Goal: Transaction & Acquisition: Book appointment/travel/reservation

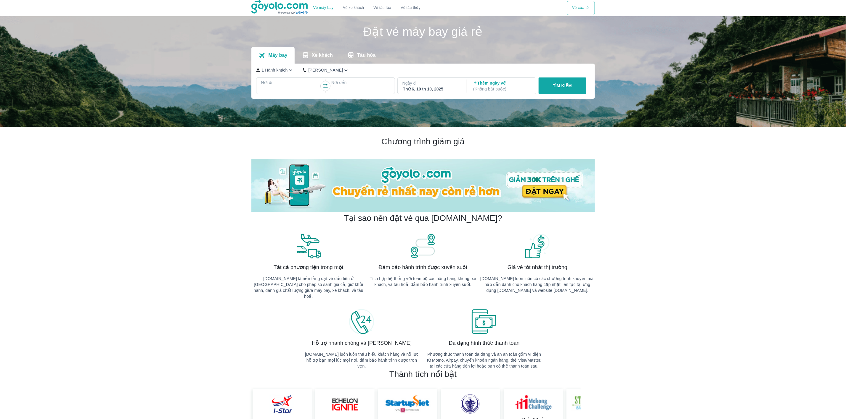
click at [304, 90] on div at bounding box center [290, 89] width 57 height 7
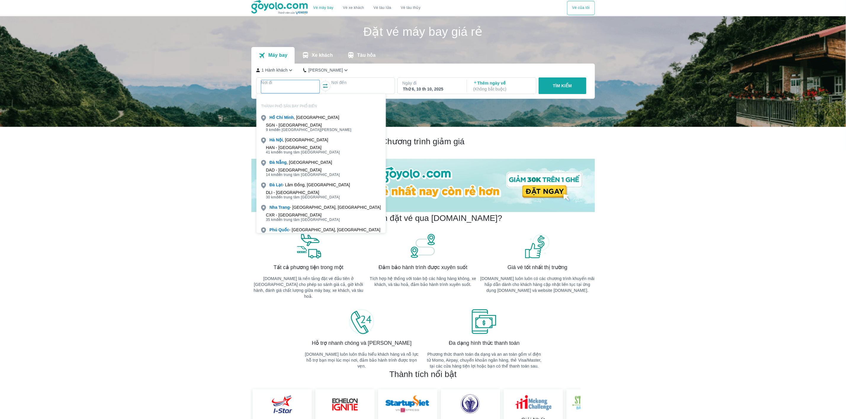
scroll to position [34, 0]
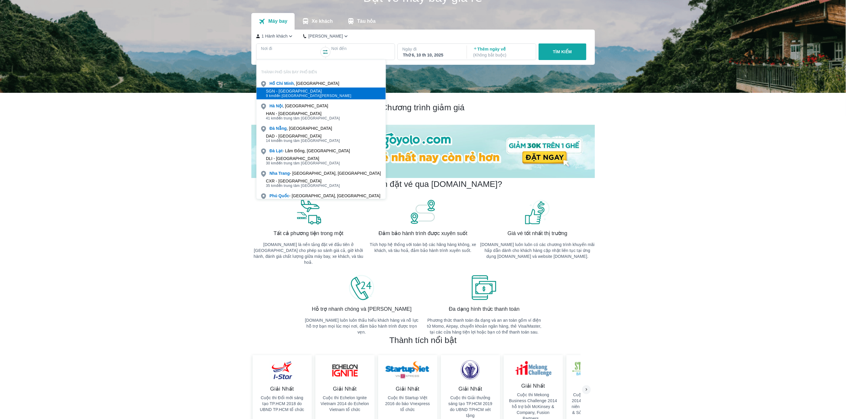
click at [301, 91] on div "SGN - [GEOGRAPHIC_DATA]" at bounding box center [309, 91] width 86 height 5
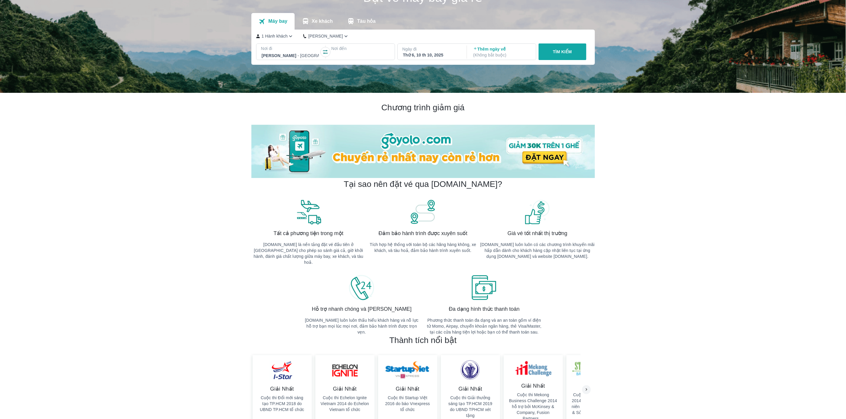
click at [373, 52] on div at bounding box center [360, 55] width 57 height 7
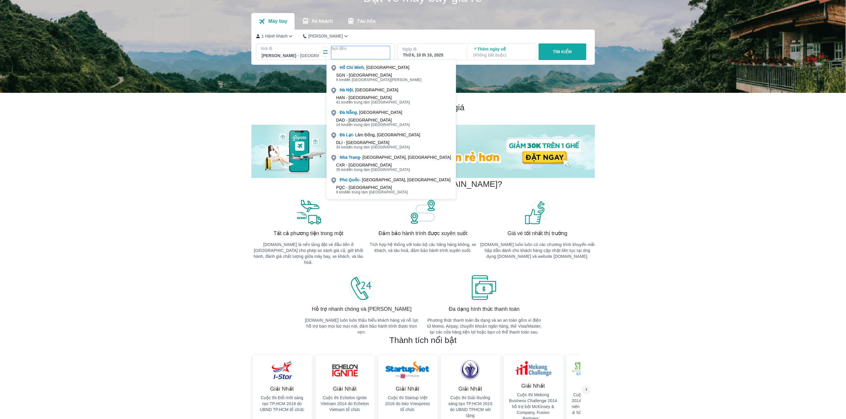
scroll to position [46, 0]
click at [339, 54] on div at bounding box center [360, 55] width 57 height 7
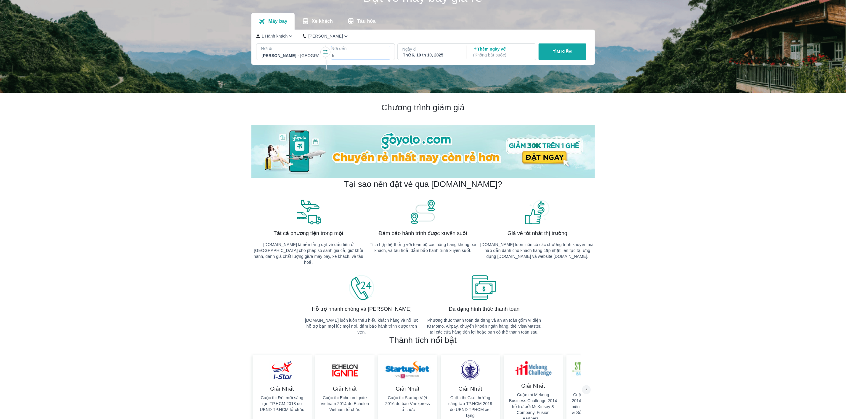
scroll to position [0, 0]
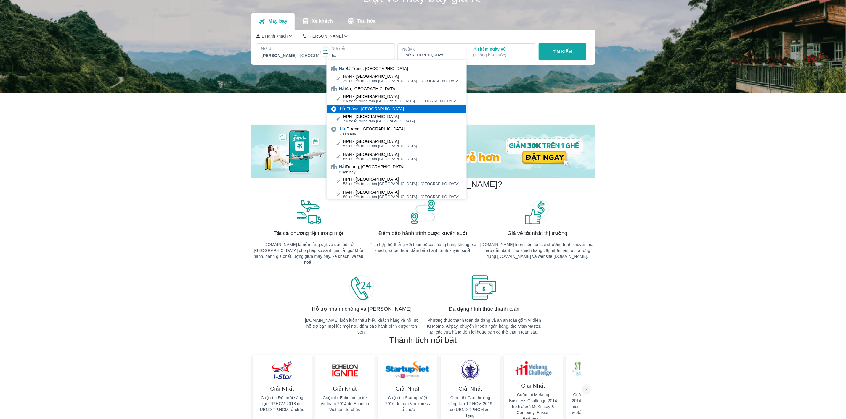
type input "hai"
click at [350, 107] on div "[GEOGRAPHIC_DATA], [GEOGRAPHIC_DATA]" at bounding box center [372, 109] width 64 height 6
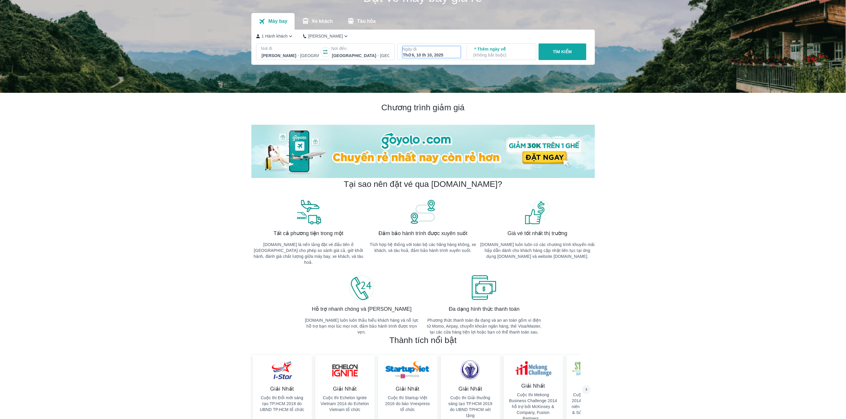
click at [433, 54] on div "Thứ 6, 10 th 10, 2025" at bounding box center [431, 55] width 57 height 6
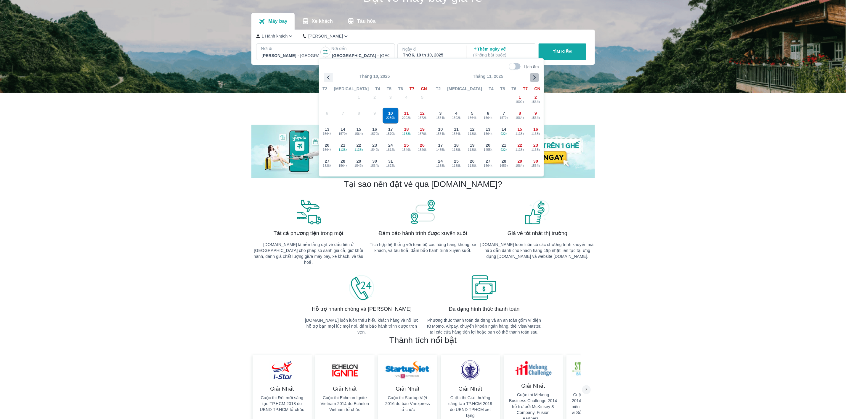
click at [535, 80] on icon "button" at bounding box center [534, 77] width 9 height 9
click at [410, 164] on span "1564k" at bounding box center [406, 166] width 15 height 5
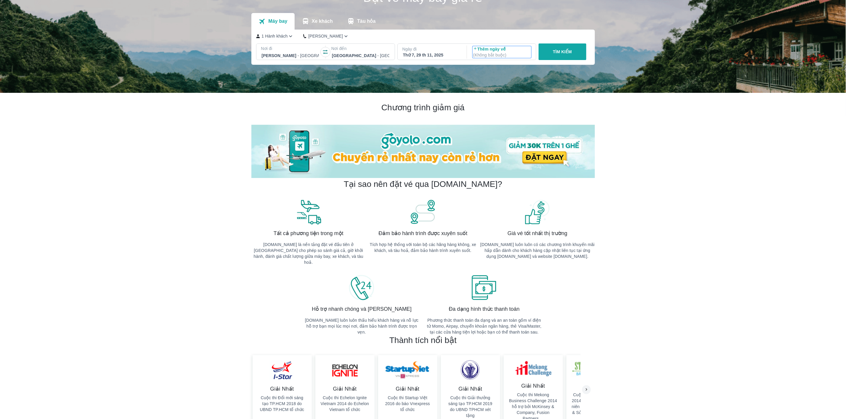
click at [508, 52] on p "( Không bắt buộc )" at bounding box center [501, 55] width 57 height 6
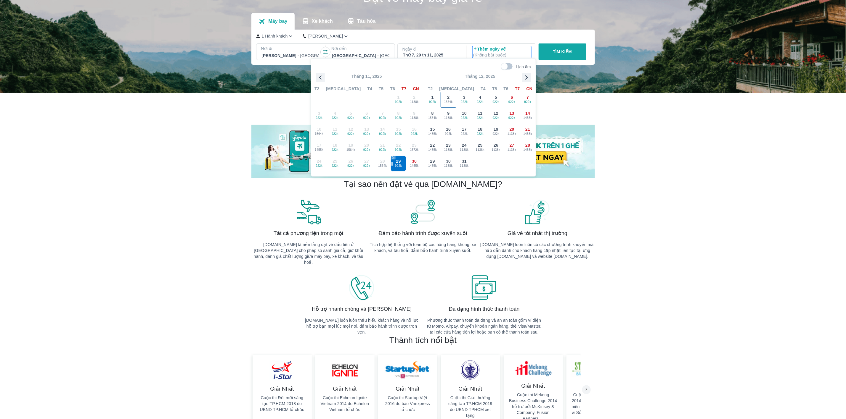
click at [443, 101] on span "1564k" at bounding box center [448, 102] width 15 height 5
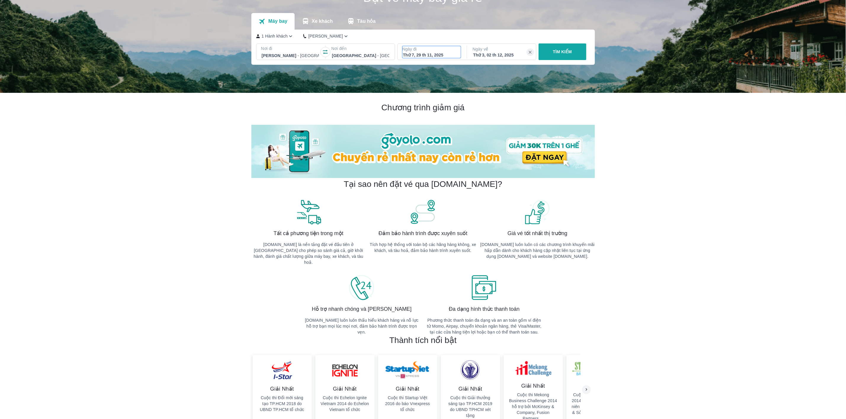
click at [450, 55] on div "Thứ 7, 29 th 11, 2025" at bounding box center [431, 55] width 57 height 6
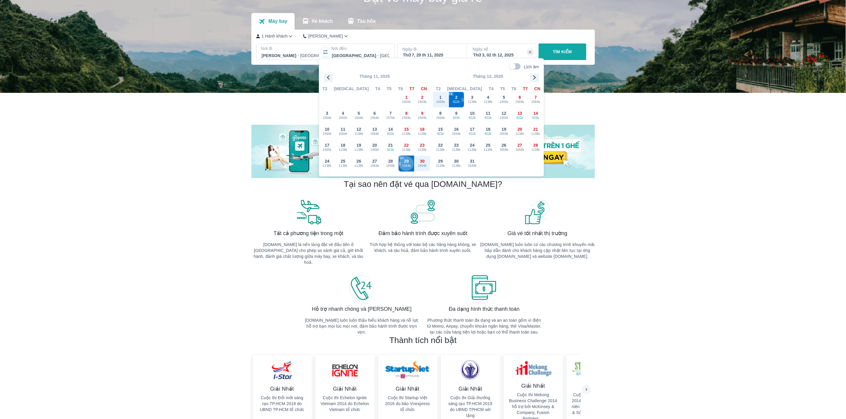
click at [410, 165] on span "1564k" at bounding box center [406, 166] width 15 height 5
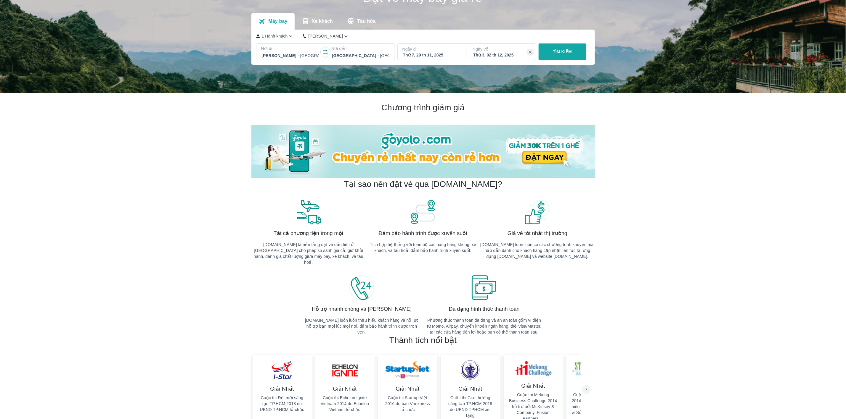
click at [563, 52] on p "TÌM KIẾM" at bounding box center [562, 52] width 19 height 6
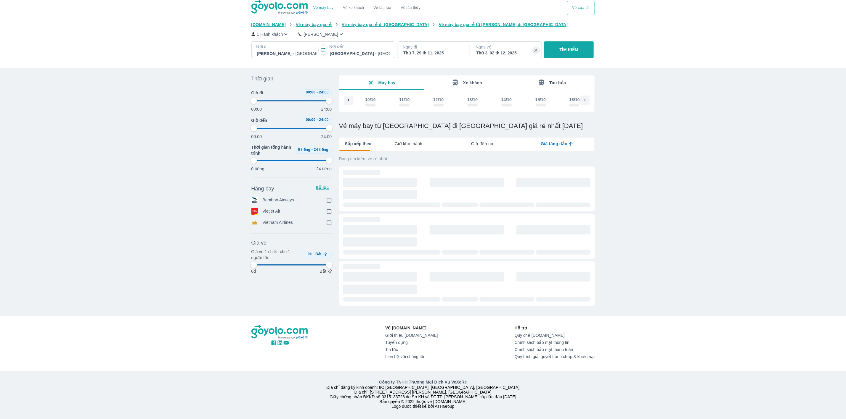
scroll to position [0, 1631]
type input "97.9166666666667"
checkbox input "true"
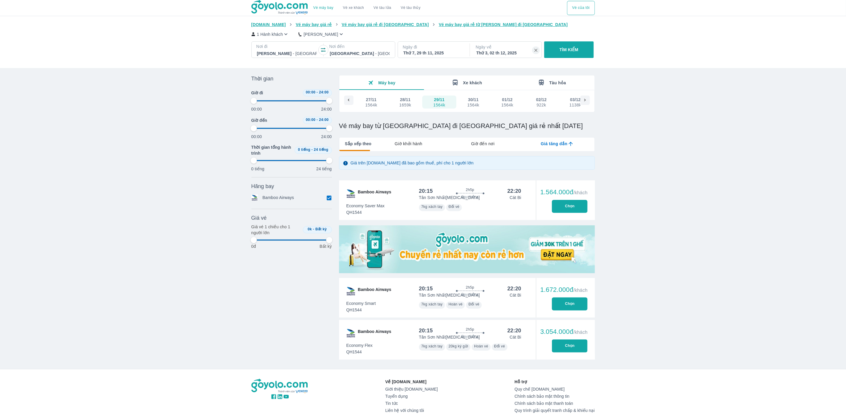
type input "97.9166666666667"
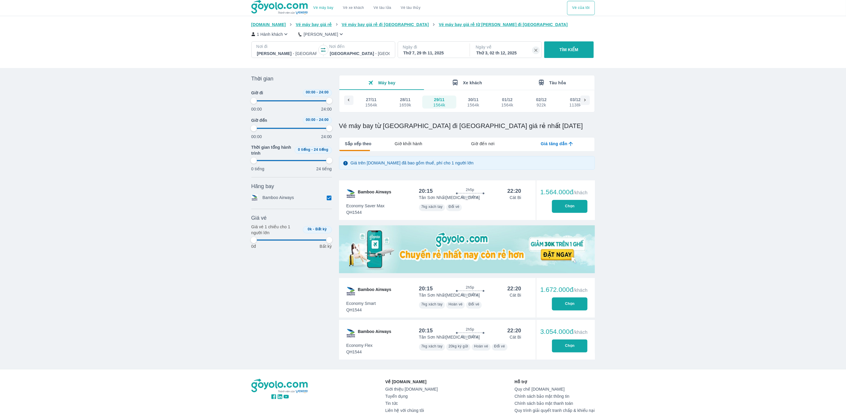
type input "97.9166666666667"
click at [446, 53] on div "Thứ 7, 29 th 11, 2025" at bounding box center [433, 53] width 60 height 6
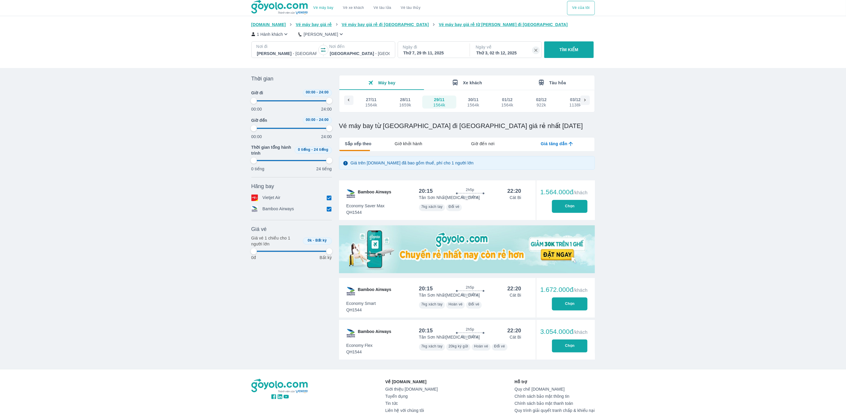
type input "97.9166666666667"
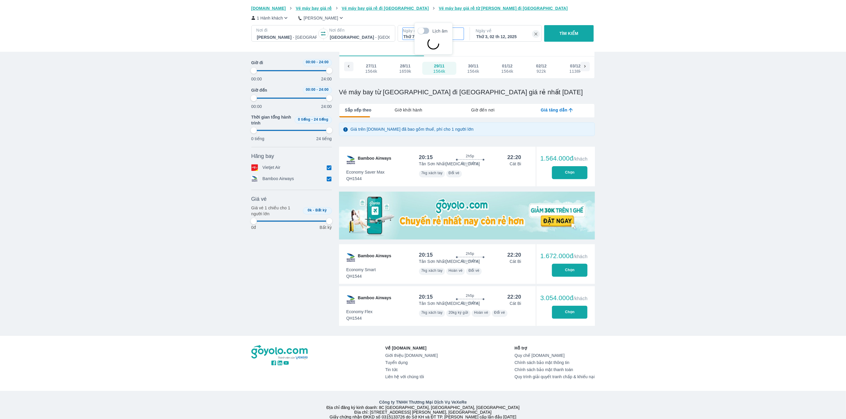
scroll to position [34, 0]
type input "97.9166666666667"
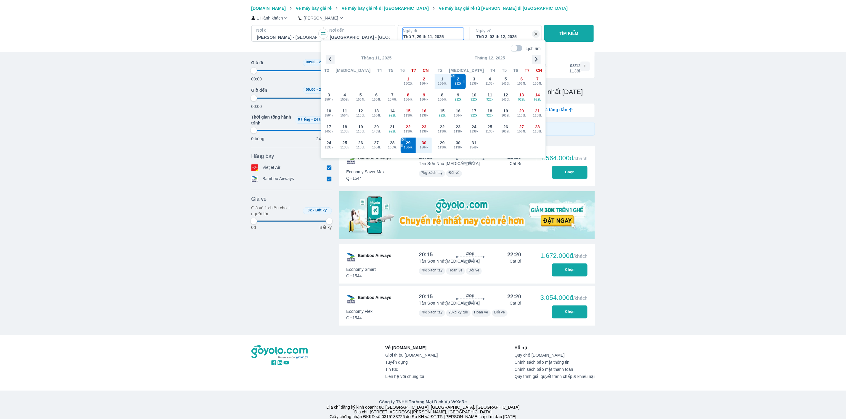
click at [651, 59] on div "Vé máy bay Vé xe khách Vé tàu lửa Vé tàu thủy Vé của tôi [DOMAIN_NAME] Vé máy b…" at bounding box center [423, 201] width 846 height 471
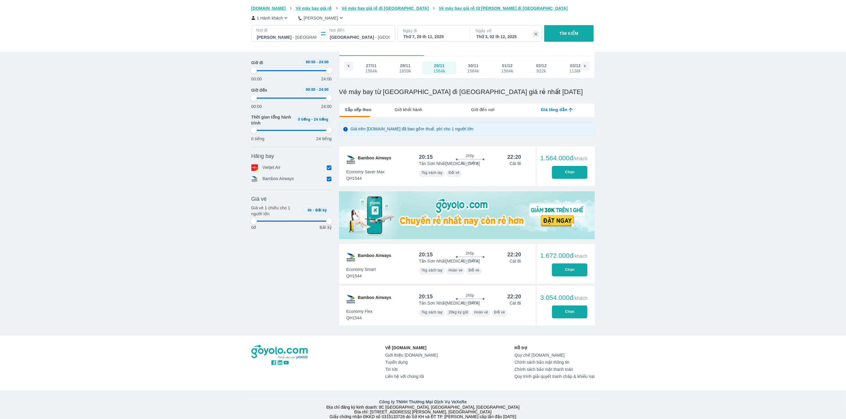
type input "97.9166666666667"
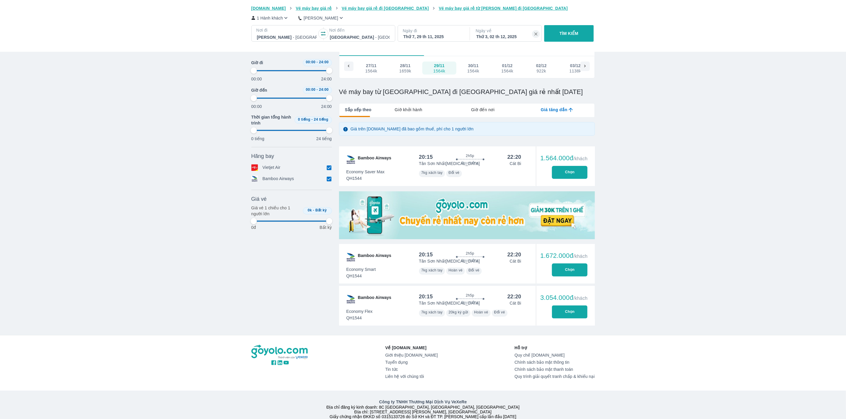
type input "97.9166666666667"
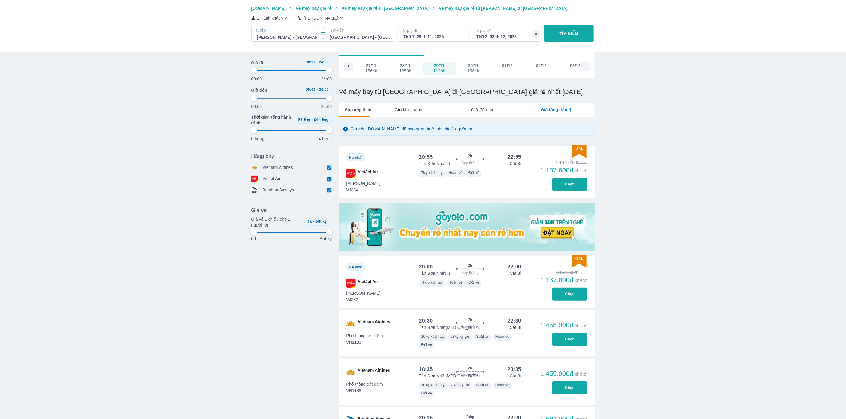
type input "97.9166666666667"
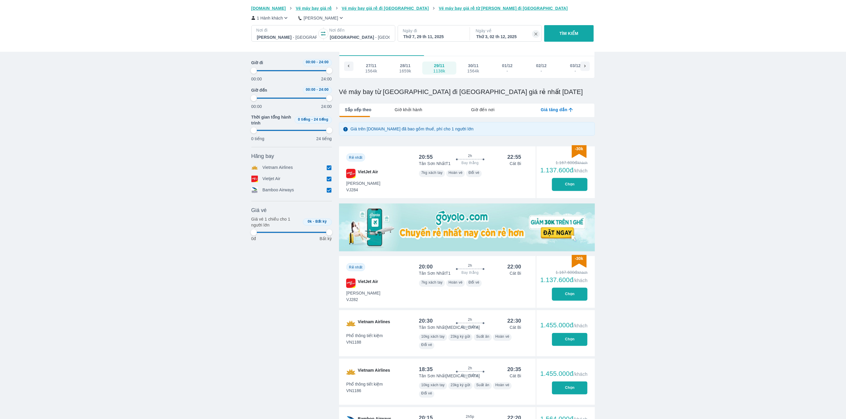
type input "97.9166666666667"
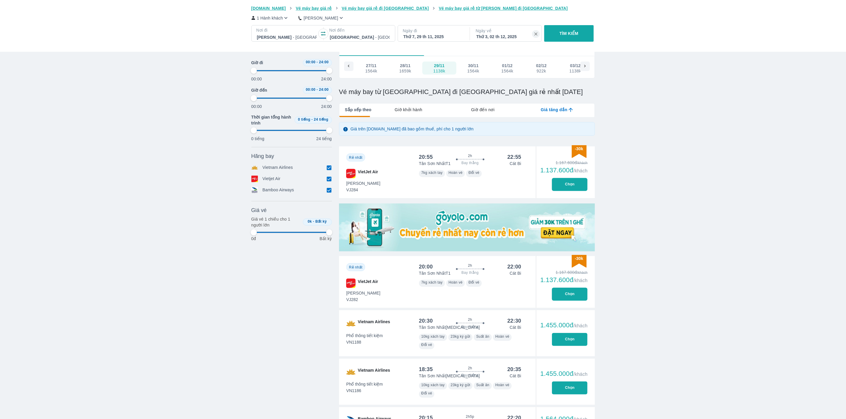
type input "97.9166666666667"
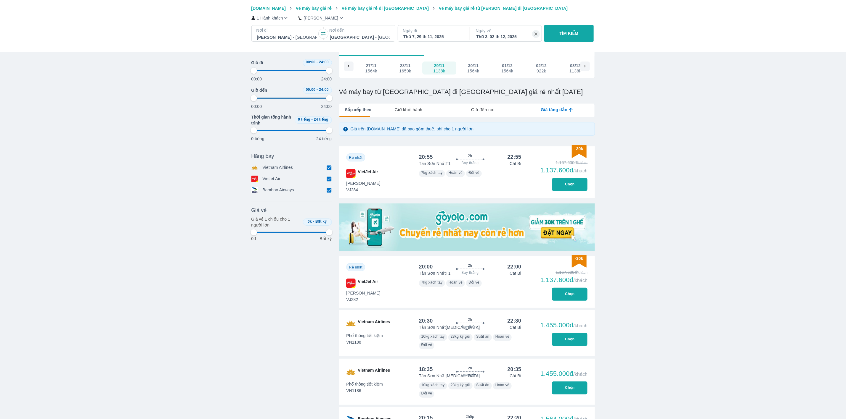
type input "97.9166666666667"
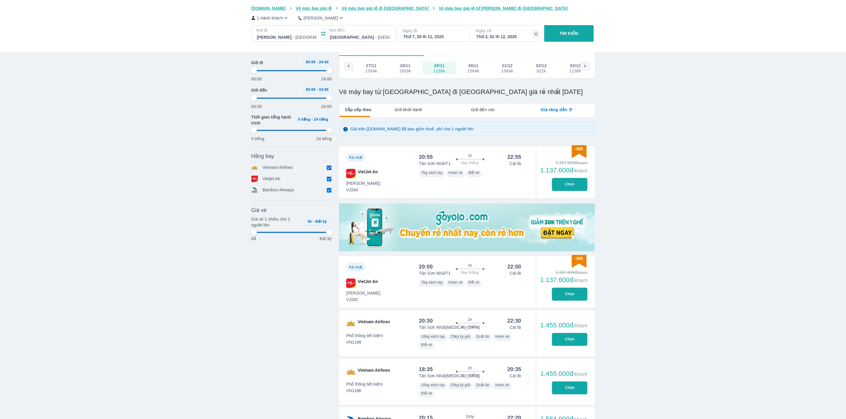
type input "97.9166666666667"
click at [443, 68] on div "29/11 1138k" at bounding box center [438, 68] width 13 height 11
type input "97.9166666666667"
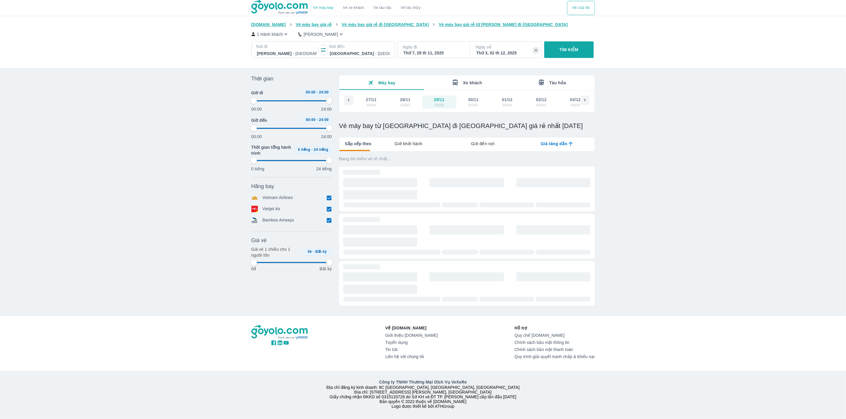
scroll to position [4, 0]
type input "97.9166666666667"
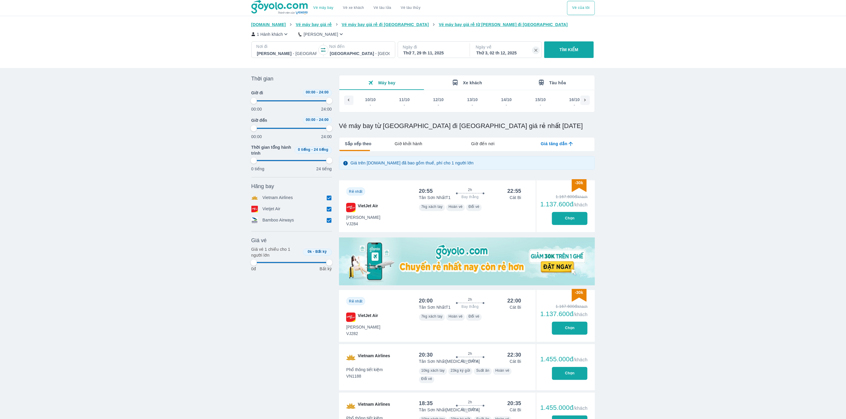
scroll to position [0, 1631]
type input "97.9166666666667"
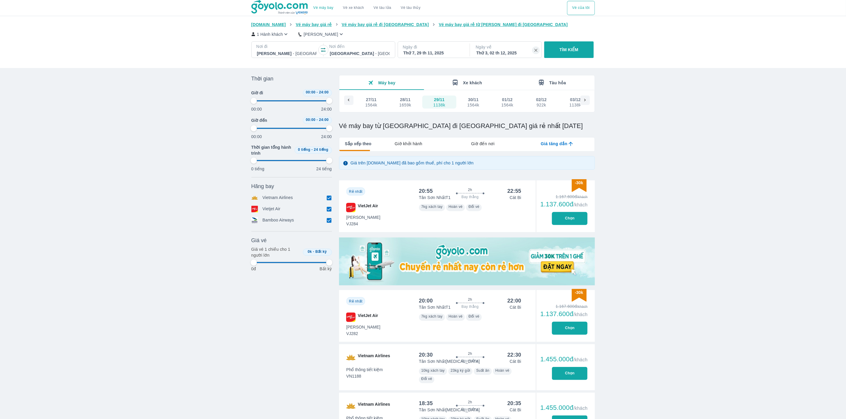
type input "97.9166666666667"
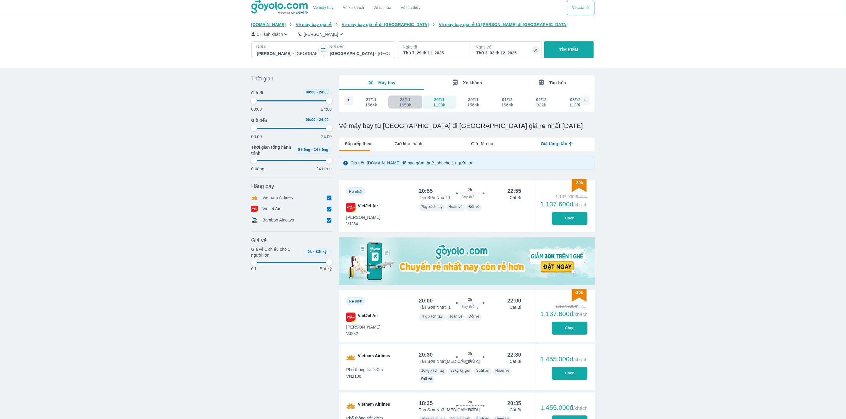
click at [405, 103] on div "1659k" at bounding box center [405, 105] width 12 height 5
type input "97.9166666666667"
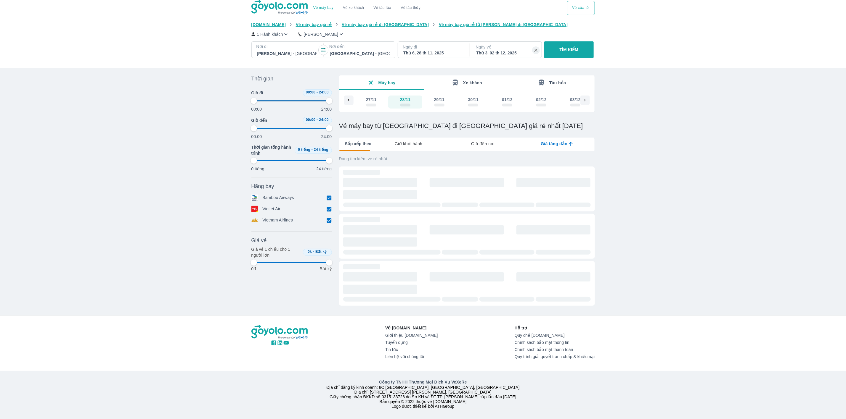
type input "97.9166666666667"
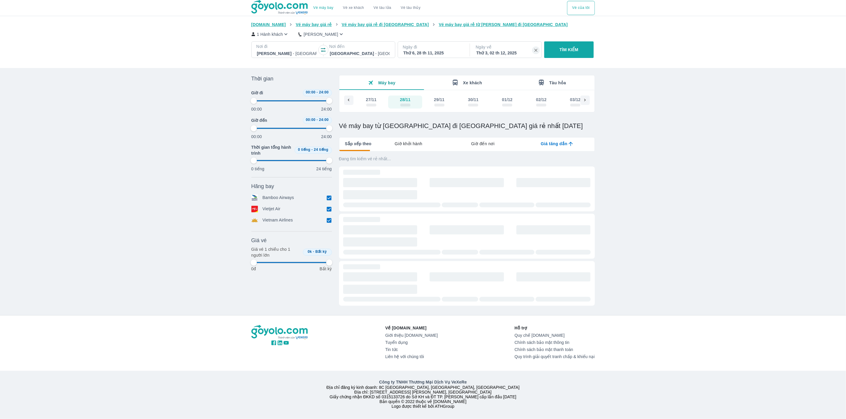
type input "97.9166666666667"
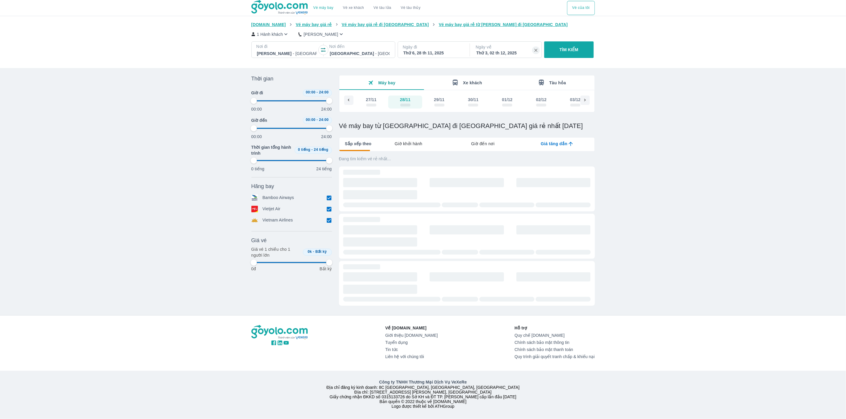
type input "97.9166666666667"
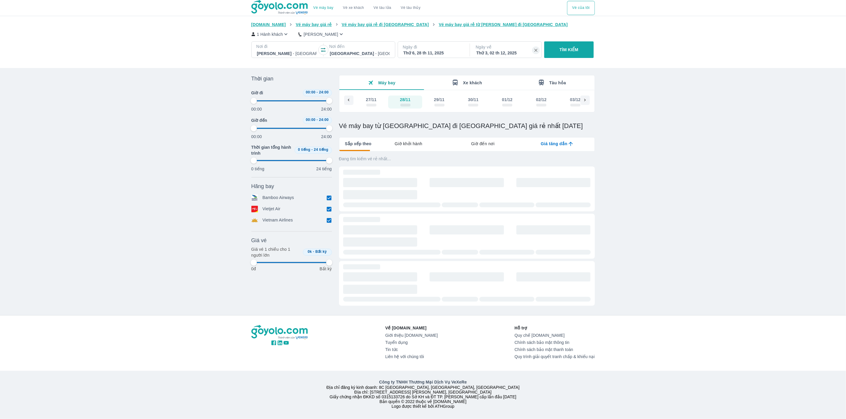
type input "97.9166666666667"
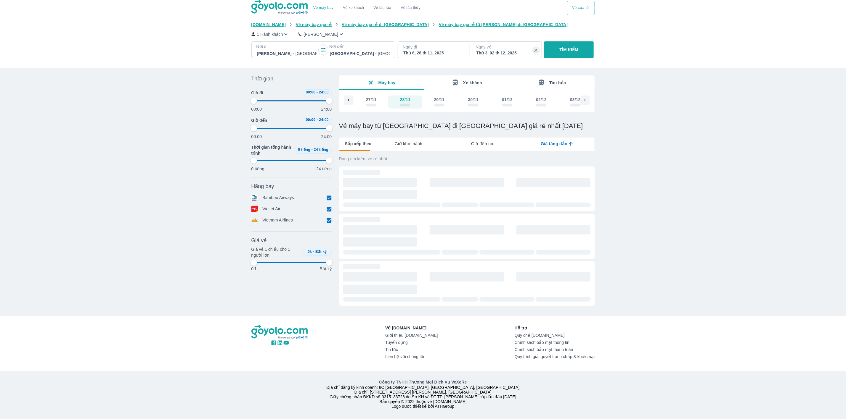
type input "97.9166666666667"
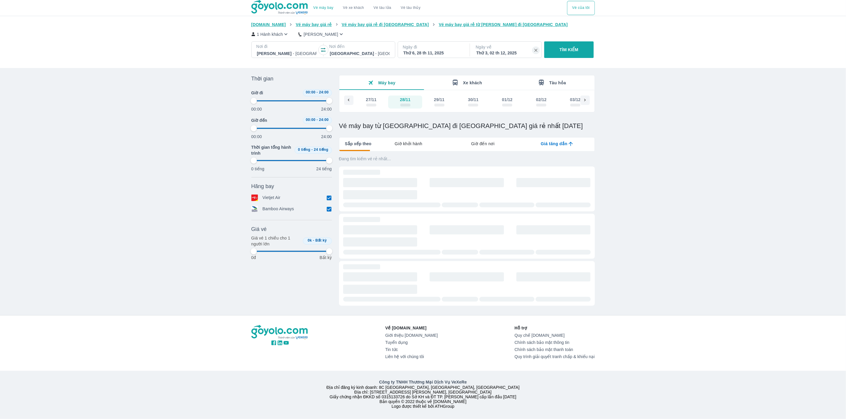
type input "97.9166666666667"
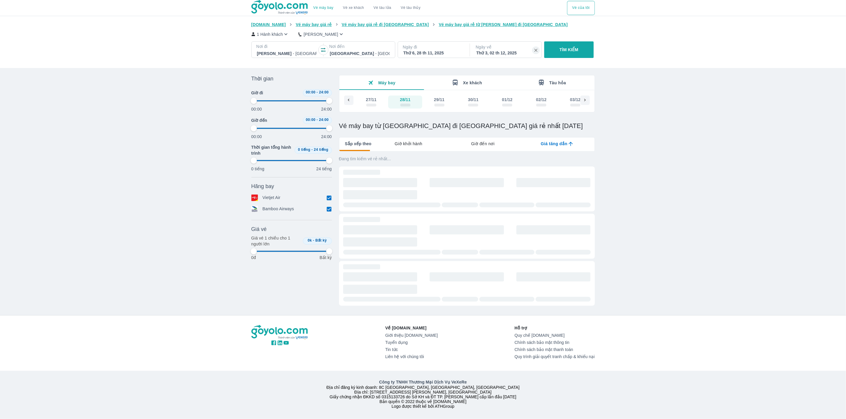
type input "97.9166666666667"
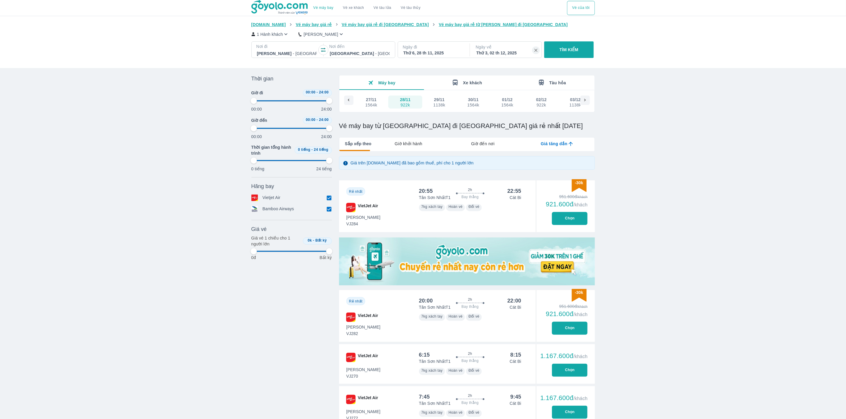
type input "97.9166666666667"
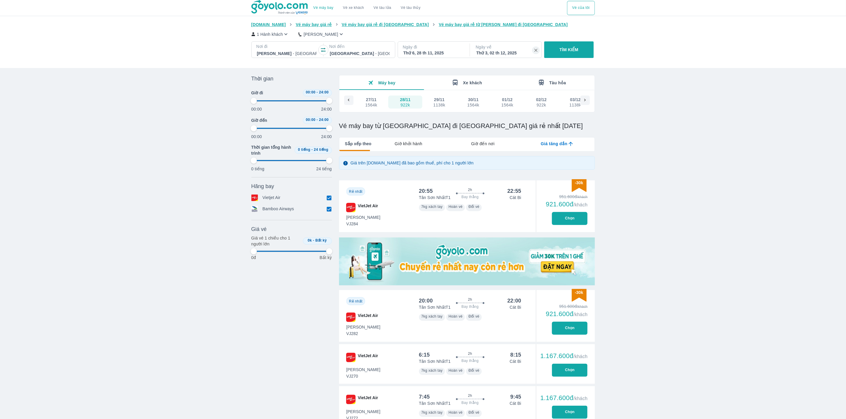
type input "97.9166666666667"
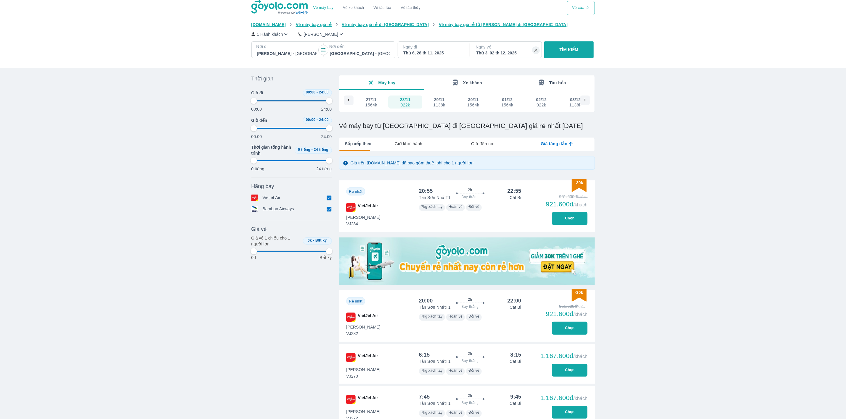
type input "97.9166666666667"
click at [565, 222] on button "Chọn" at bounding box center [570, 218] width 36 height 13
type input "97.9166666666667"
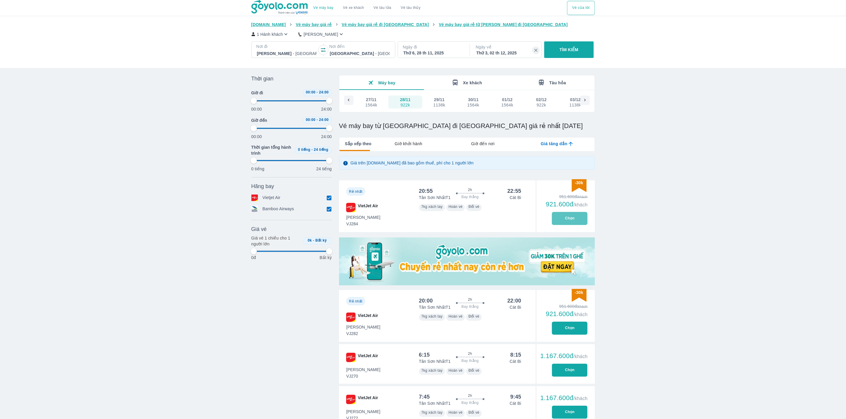
type input "97.9166666666667"
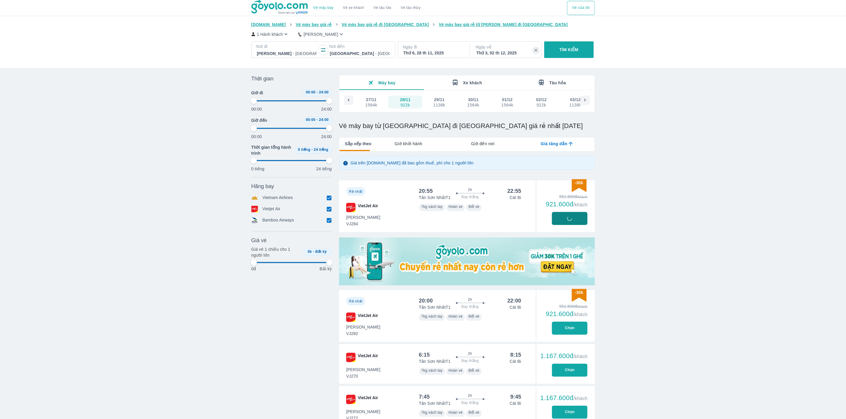
type input "97.9166666666667"
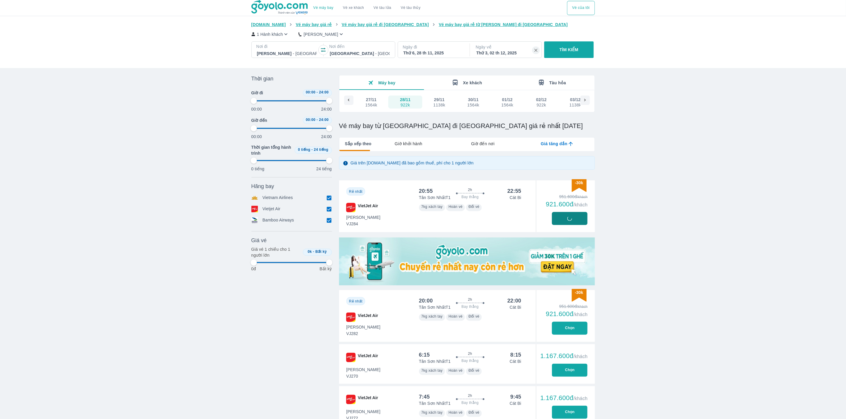
type input "97.9166666666667"
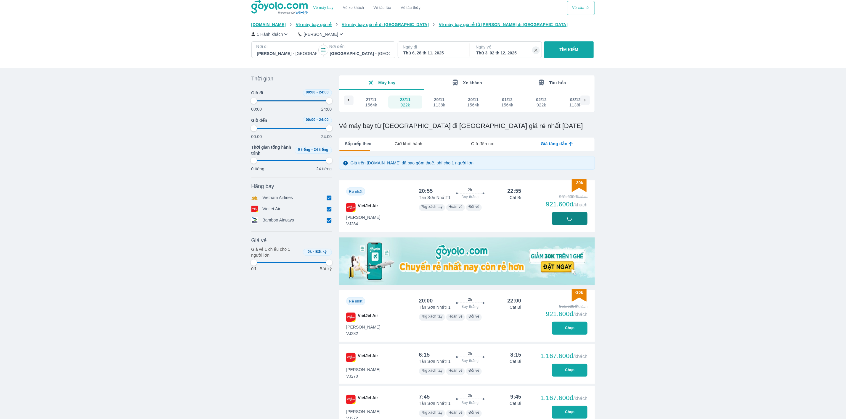
type input "97.9166666666667"
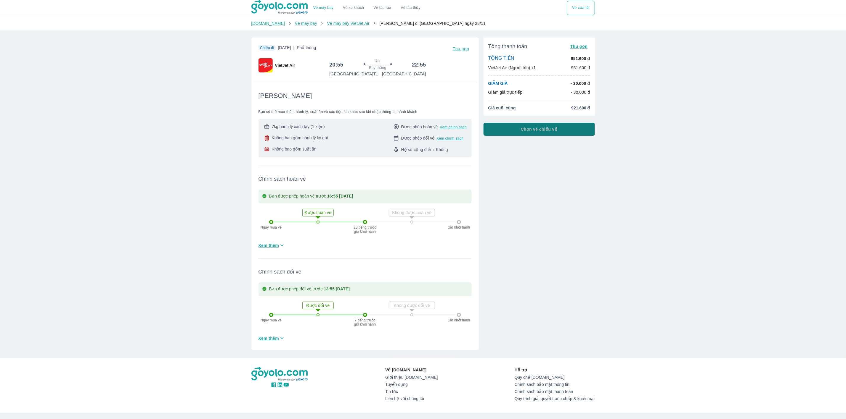
click at [544, 128] on span "Chọn vé chiều về" at bounding box center [539, 129] width 37 height 6
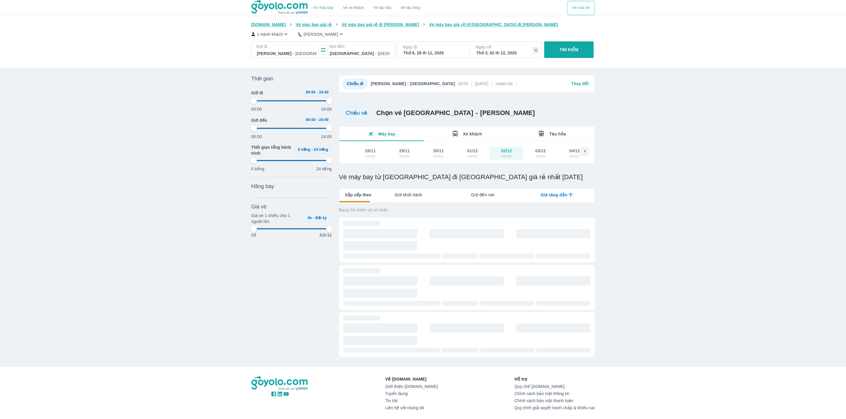
type input "97.9166666666667"
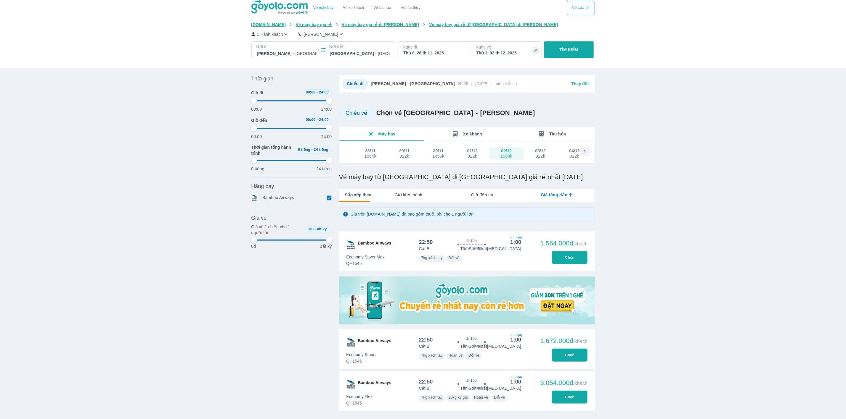
type input "97.9166666666667"
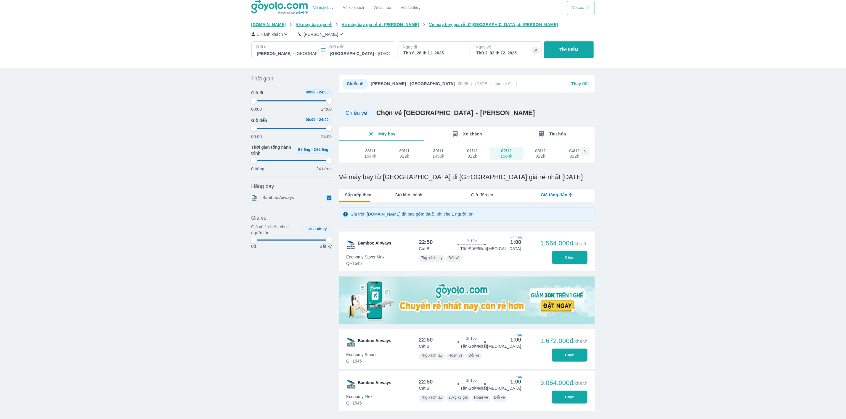
type input "97.9166666666667"
click at [514, 53] on div "Thứ 3, 02 th 12, 2025" at bounding box center [506, 53] width 60 height 6
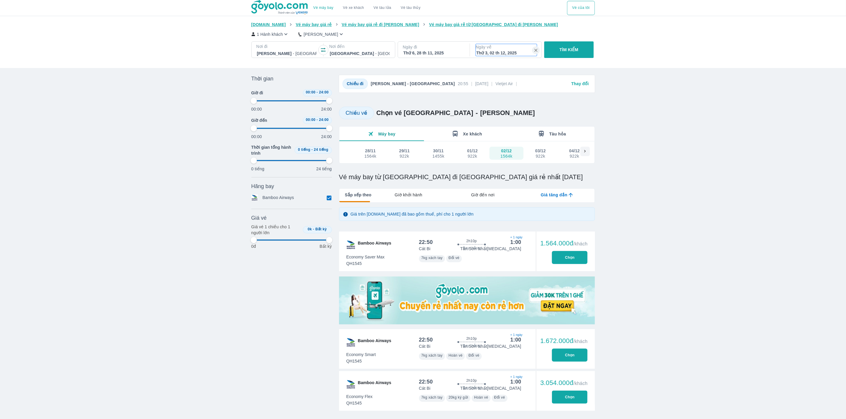
type input "97.9166666666667"
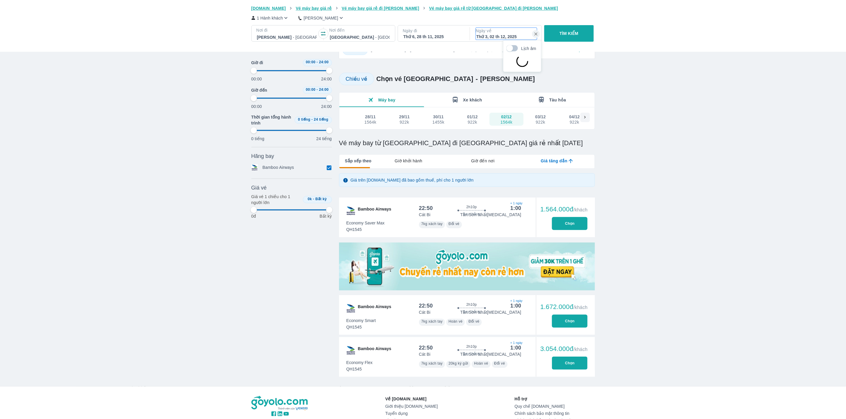
type input "97.9166666666667"
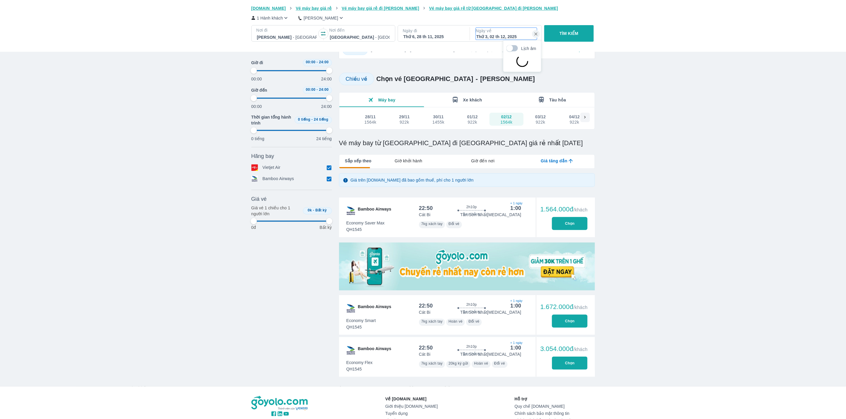
type input "97.9166666666667"
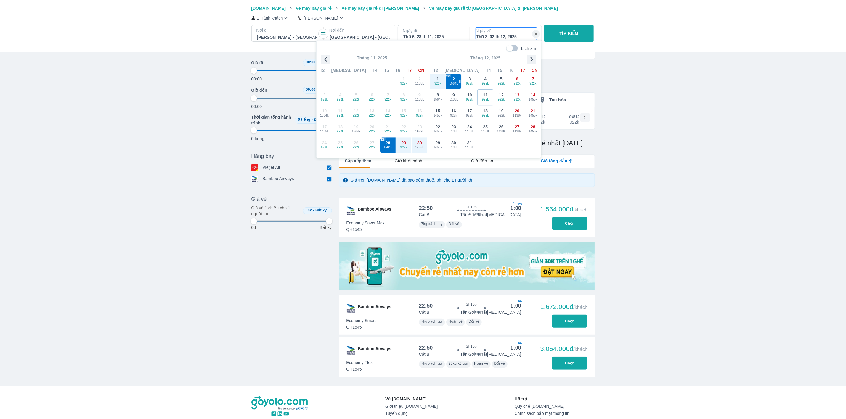
type input "97.9166666666667"
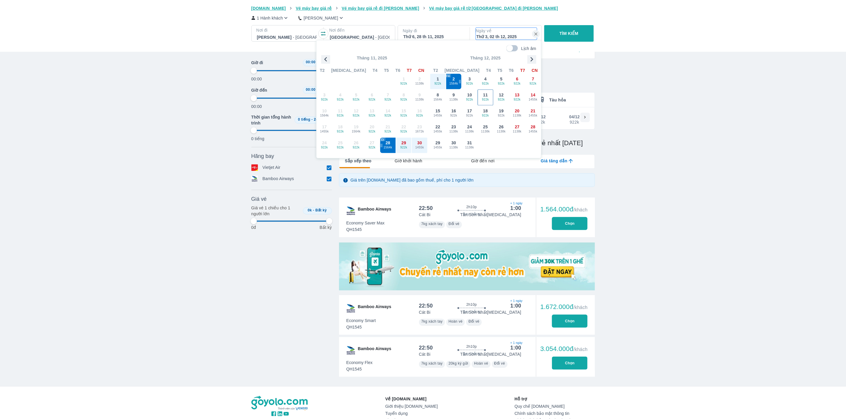
type input "97.9166666666667"
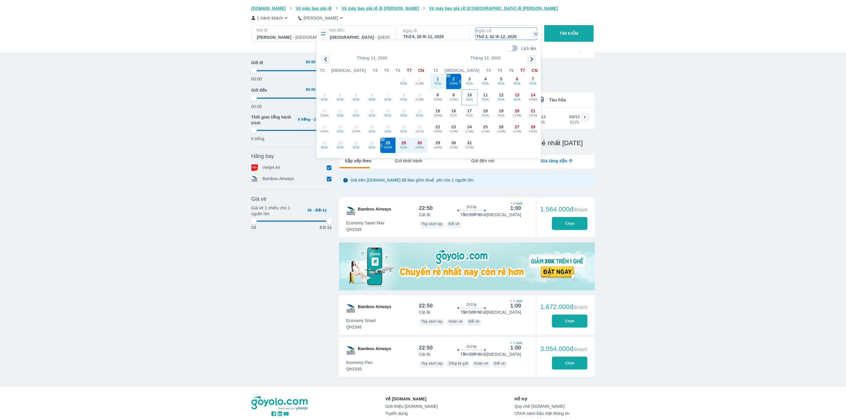
type input "97.9166666666667"
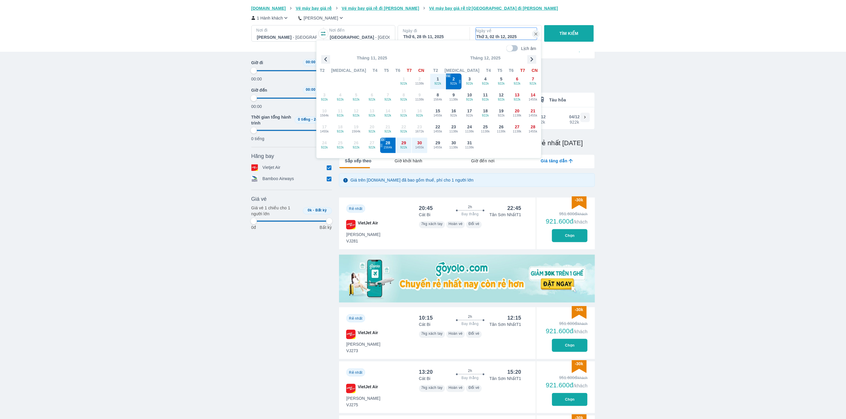
click at [457, 82] on span "922k" at bounding box center [453, 83] width 15 height 5
type input "97.9166666666667"
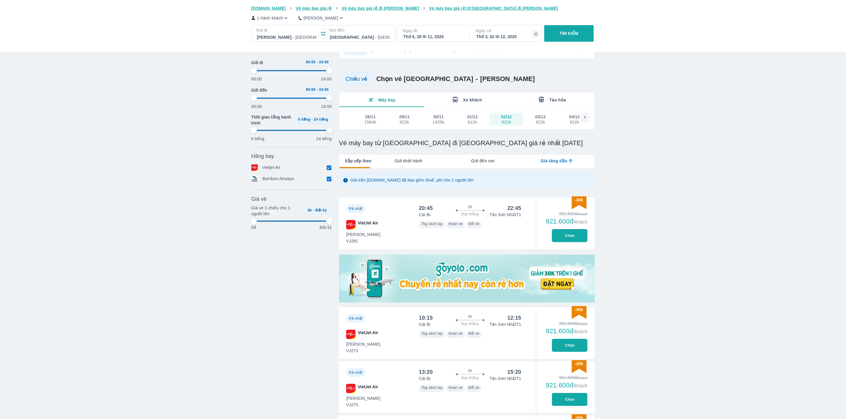
click at [662, 202] on div "Vé máy bay Vé xe khách Vé tàu lửa Vé tàu thủy Vé của tôi [DOMAIN_NAME] Vé máy b…" at bounding box center [423, 398] width 846 height 865
type input "97.9166666666667"
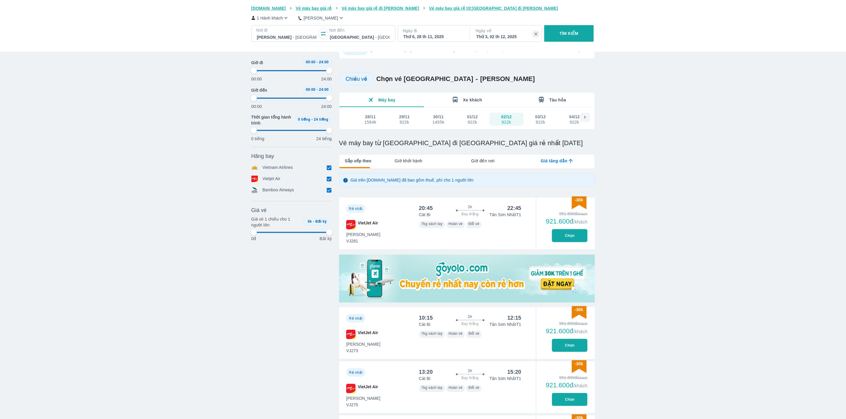
type input "97.9166666666667"
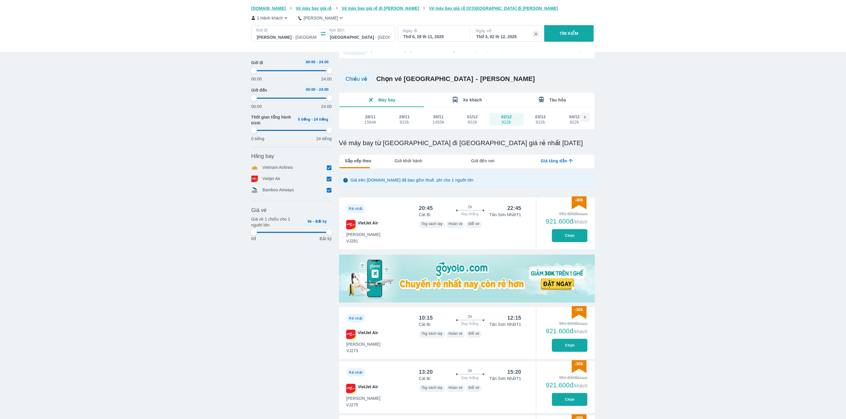
type input "97.9166666666667"
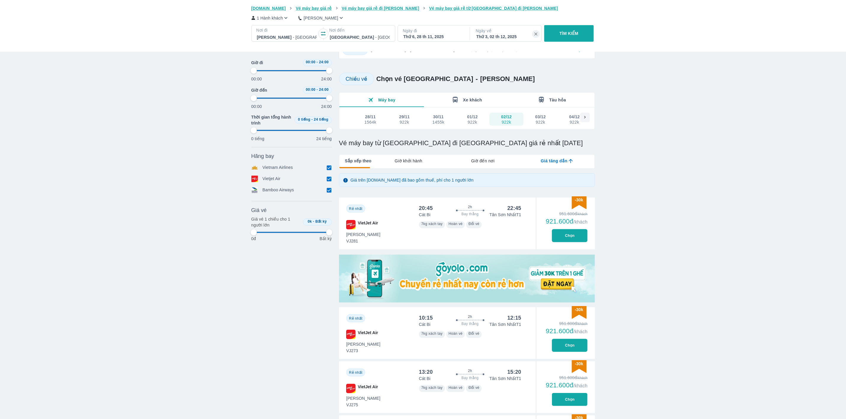
type input "97.9166666666667"
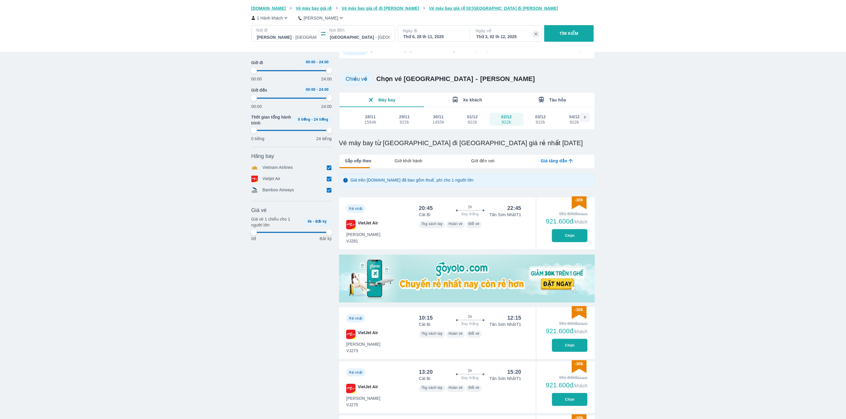
type input "97.9166666666667"
click at [572, 238] on button "Chọn" at bounding box center [570, 235] width 36 height 13
type input "97.9166666666667"
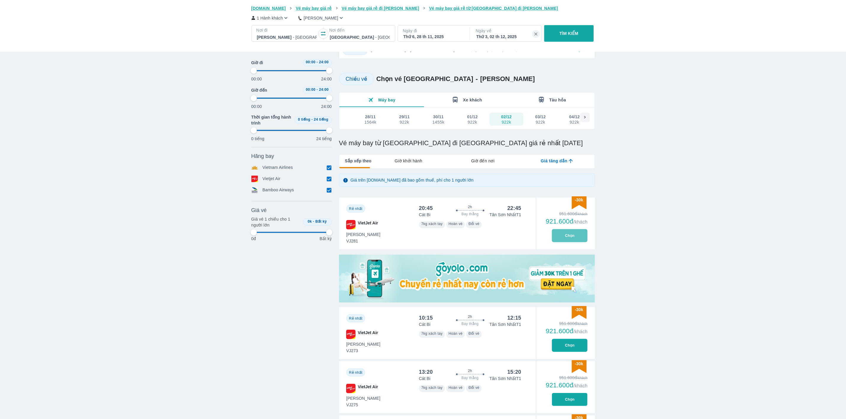
type input "97.9166666666667"
